Goal: Navigation & Orientation: Find specific page/section

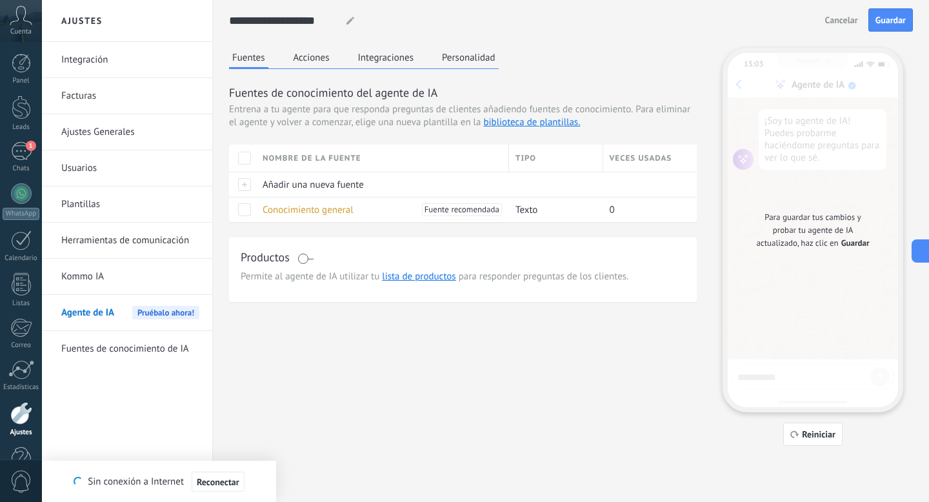
scroll to position [48, 0]
click at [25, 26] on div "Cuenta" at bounding box center [21, 21] width 42 height 42
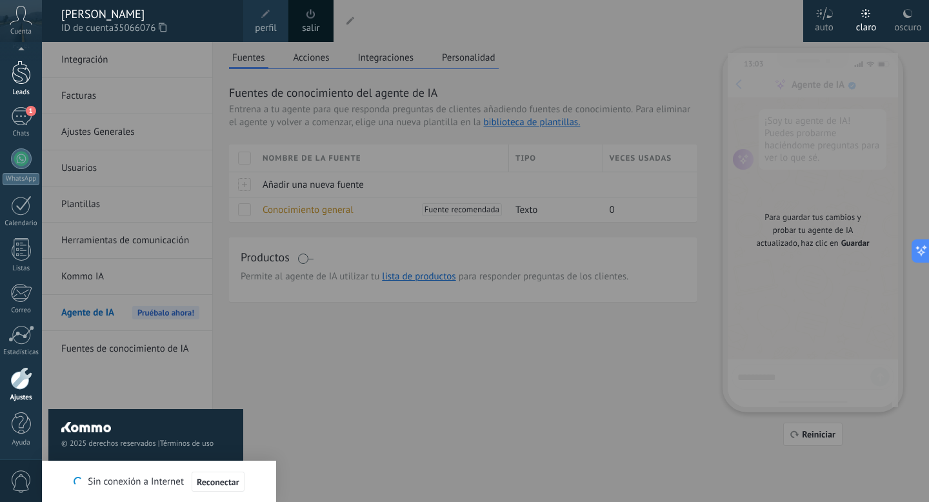
scroll to position [19, 0]
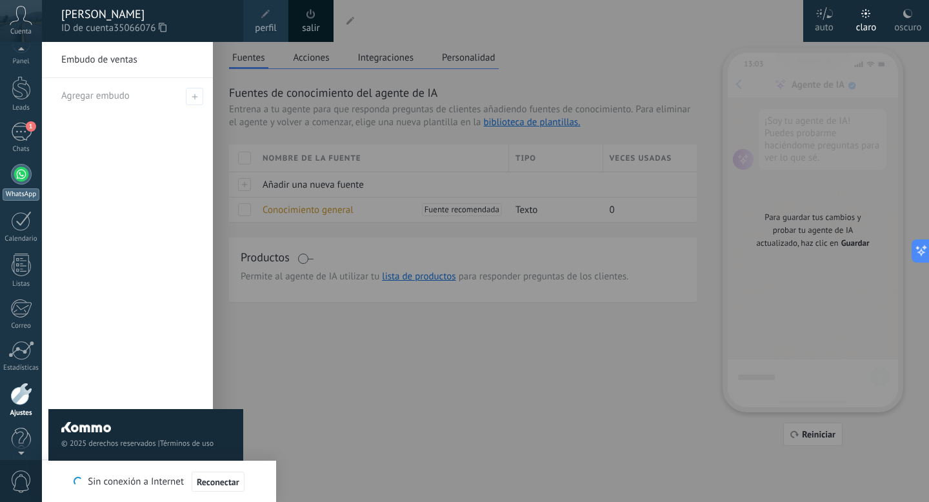
click at [19, 183] on div at bounding box center [21, 174] width 21 height 21
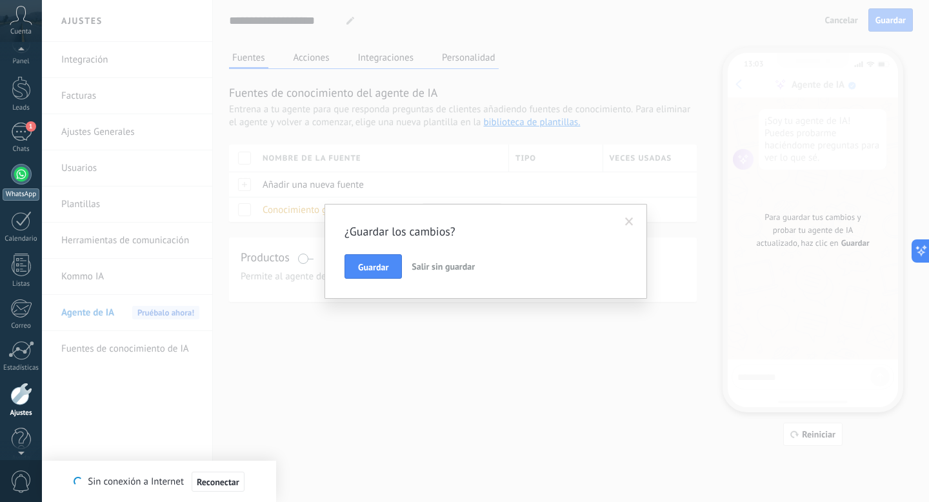
scroll to position [35, 0]
click at [444, 267] on span "Salir sin guardar" at bounding box center [443, 267] width 63 height 12
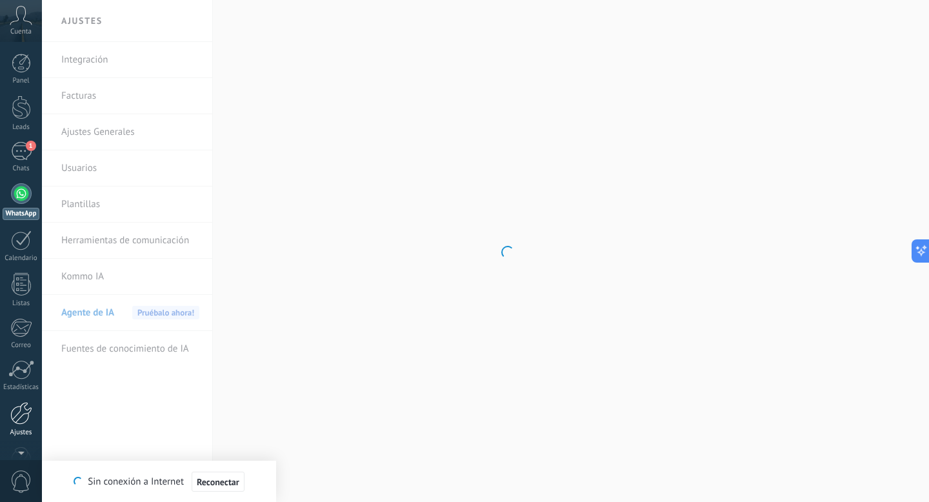
click at [7, 431] on div "Ajustes" at bounding box center [21, 433] width 37 height 8
click at [203, 481] on span "Reconectar" at bounding box center [218, 482] width 43 height 9
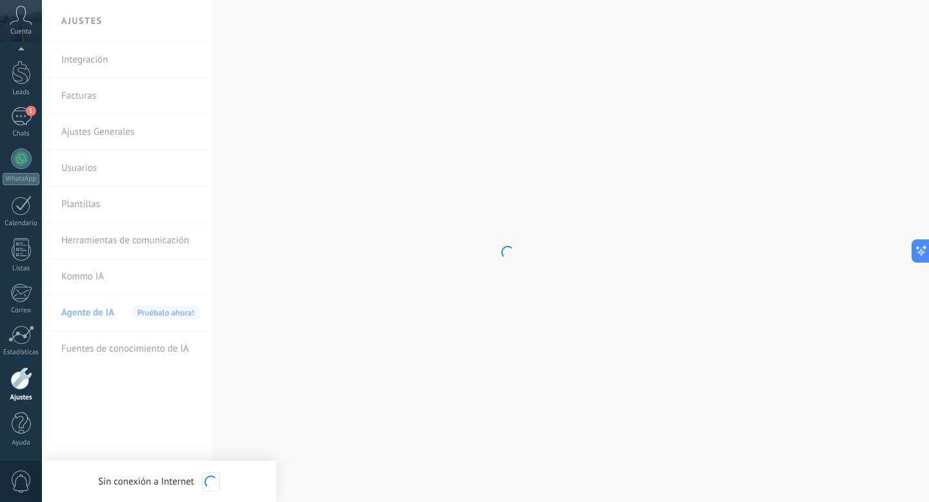
click at [13, 17] on icon at bounding box center [21, 15] width 23 height 19
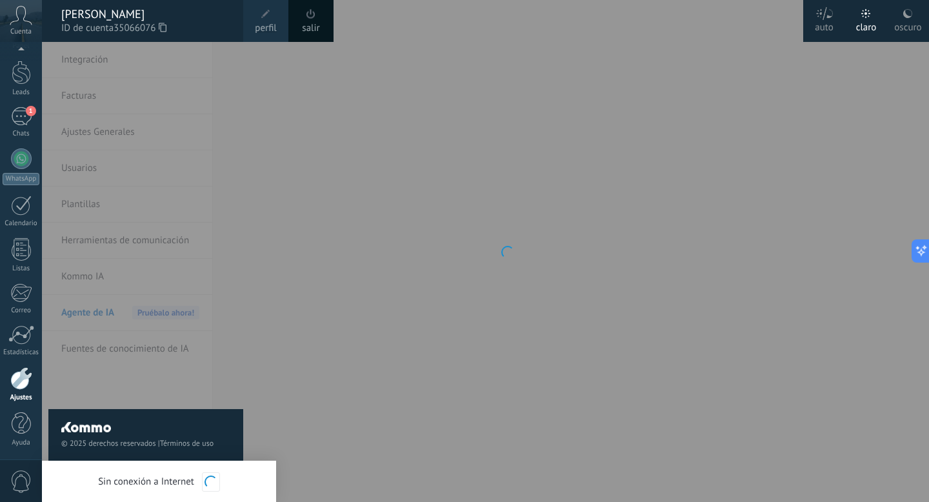
click at [319, 16] on div "salir" at bounding box center [310, 21] width 45 height 42
